Goal: Information Seeking & Learning: Learn about a topic

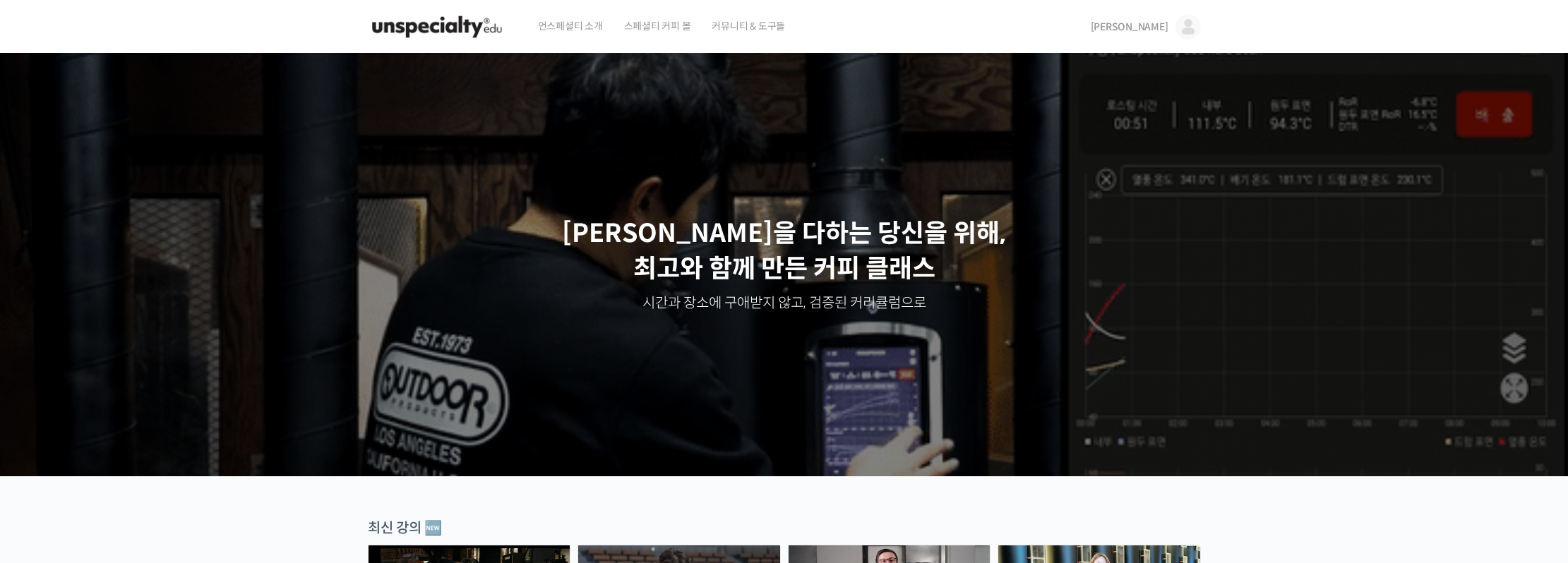
click at [1183, 23] on img at bounding box center [1188, 26] width 26 height 26
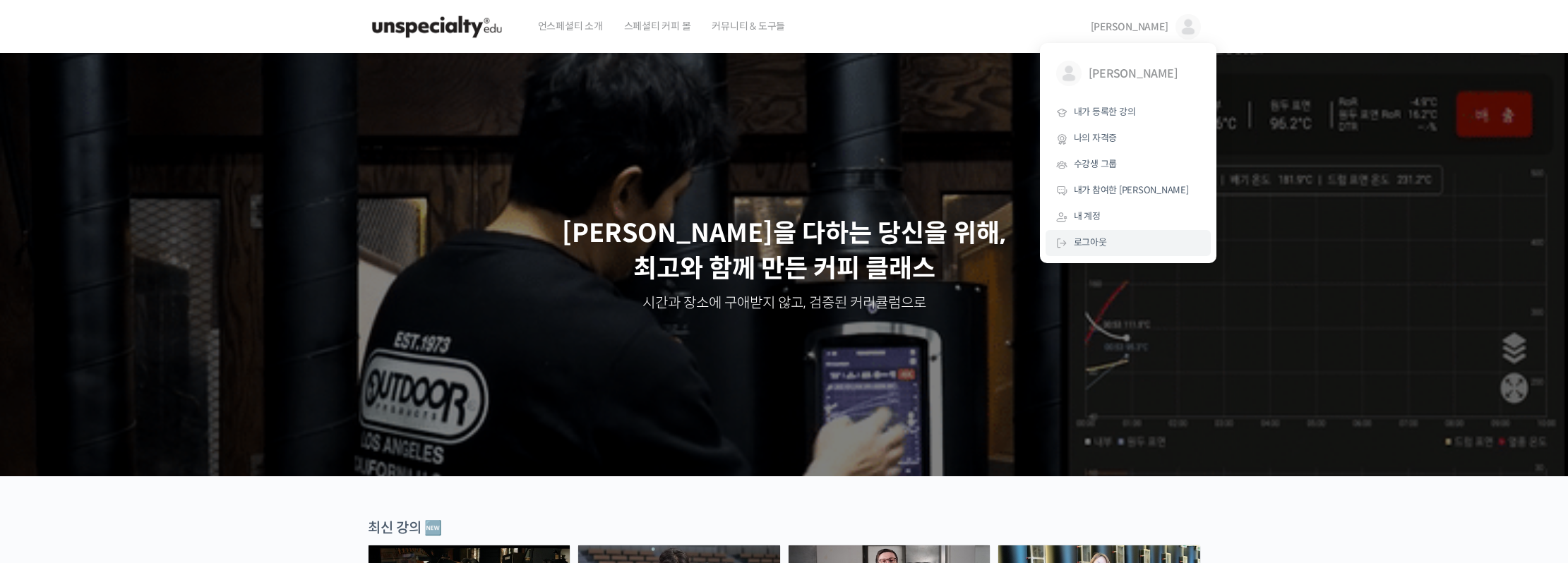
click at [1101, 239] on span "로그아웃" at bounding box center [1090, 243] width 34 height 12
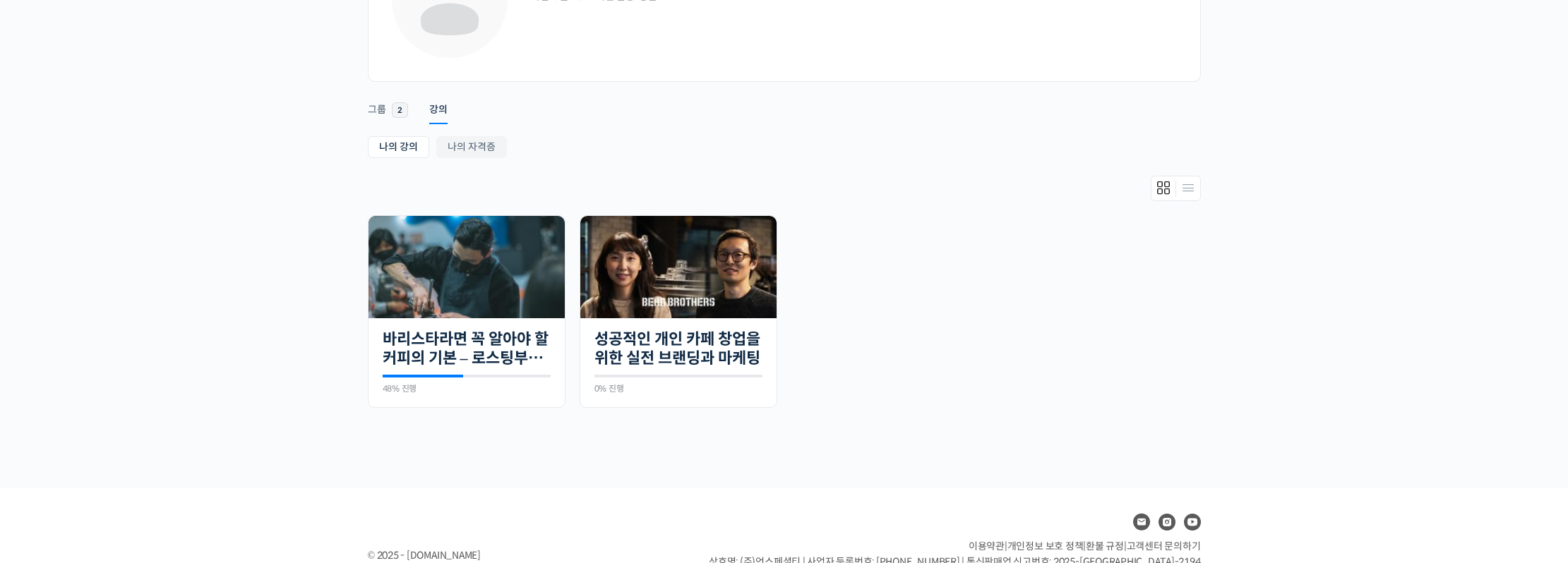
scroll to position [146, 0]
click at [481, 349] on link "바리스타라면 꼭 알아야 할 커피의 기본 – 로스팅부터 에스프레소까지" at bounding box center [466, 349] width 168 height 39
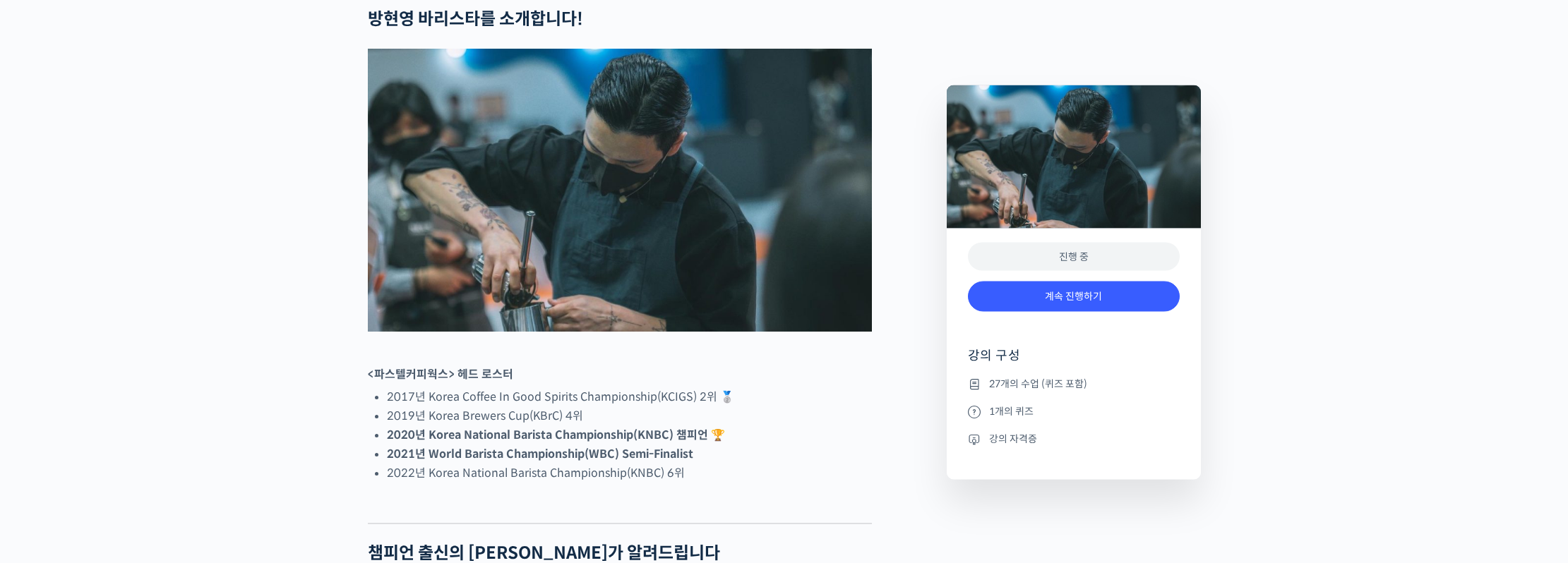
scroll to position [608, 0]
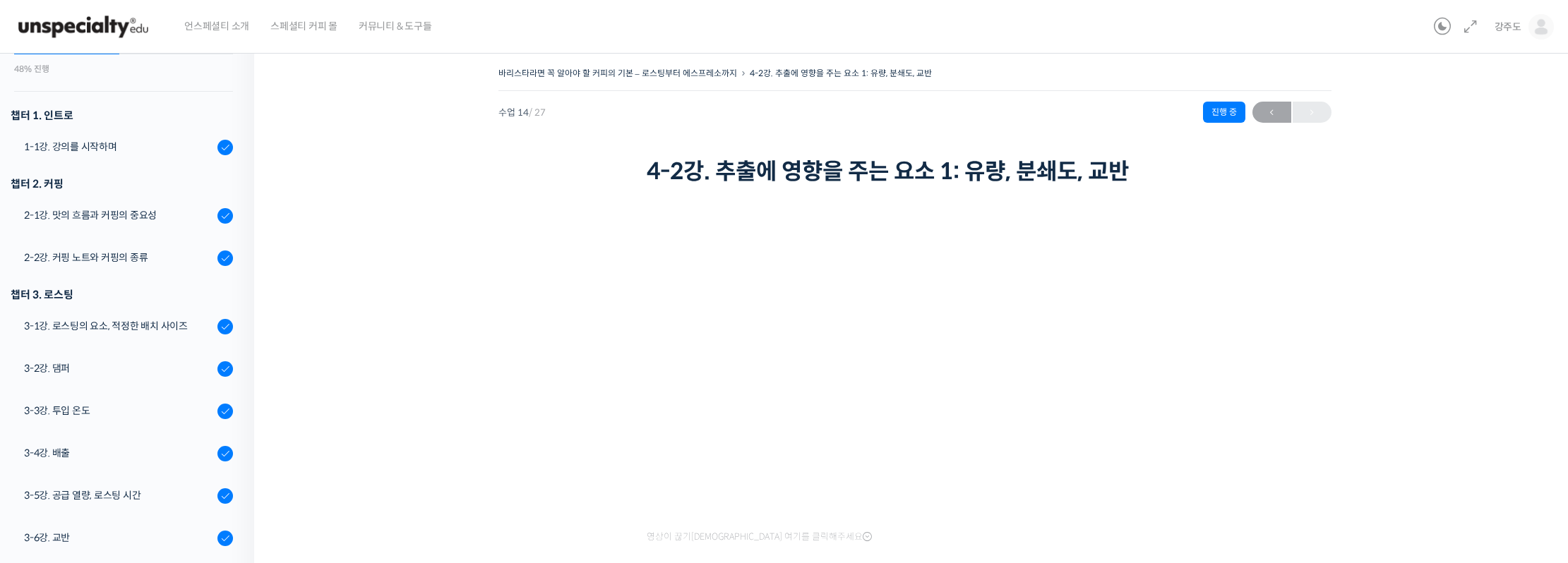
scroll to position [133, 0]
click at [118, 144] on div "1-1강. 강의를 시작하며" at bounding box center [118, 145] width 189 height 16
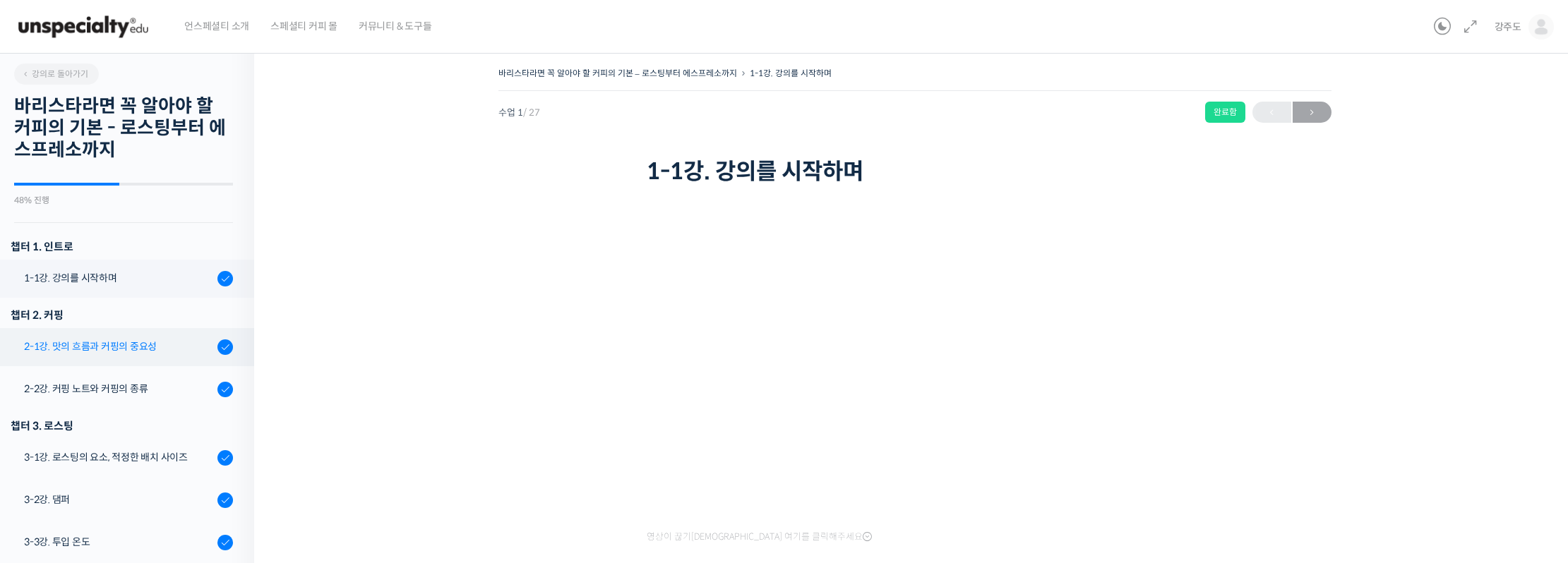
click at [159, 352] on div "2-1강. 맛의 흐름과 커핑의 중요성" at bounding box center [118, 347] width 189 height 16
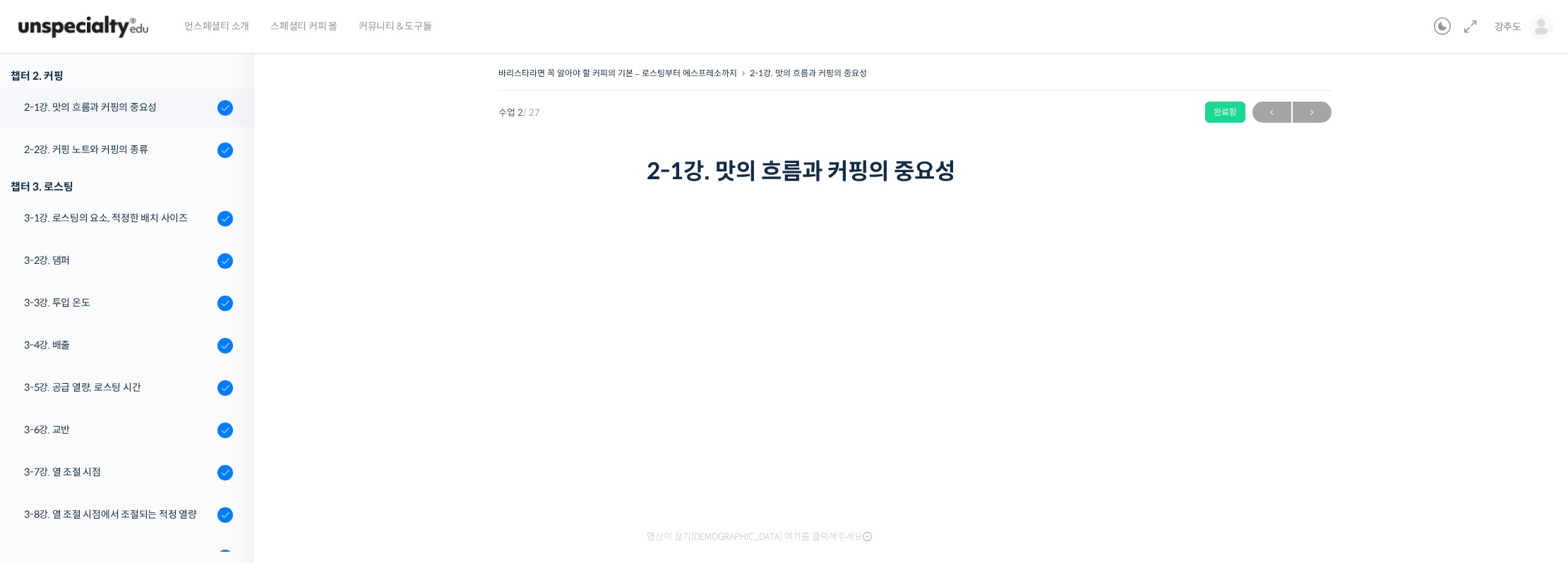
scroll to position [248, 0]
